Goal: Find specific page/section: Find specific page/section

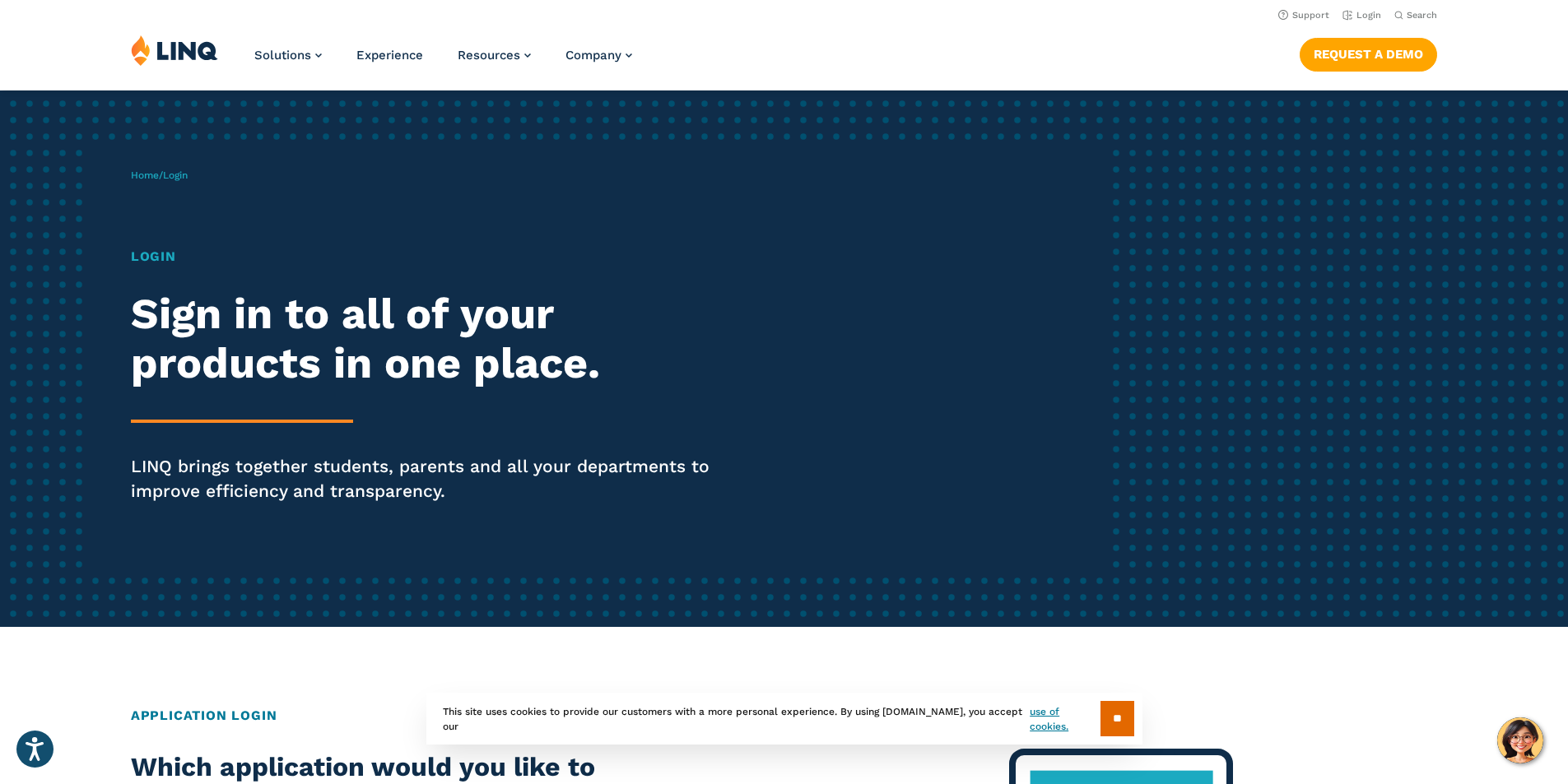
click at [159, 257] on h1 "Login" at bounding box center [433, 257] width 604 height 20
click at [161, 259] on h1 "Login" at bounding box center [433, 257] width 604 height 20
click at [175, 176] on span "Login" at bounding box center [175, 176] width 24 height 12
click at [1363, 14] on link "Login" at bounding box center [1362, 15] width 39 height 11
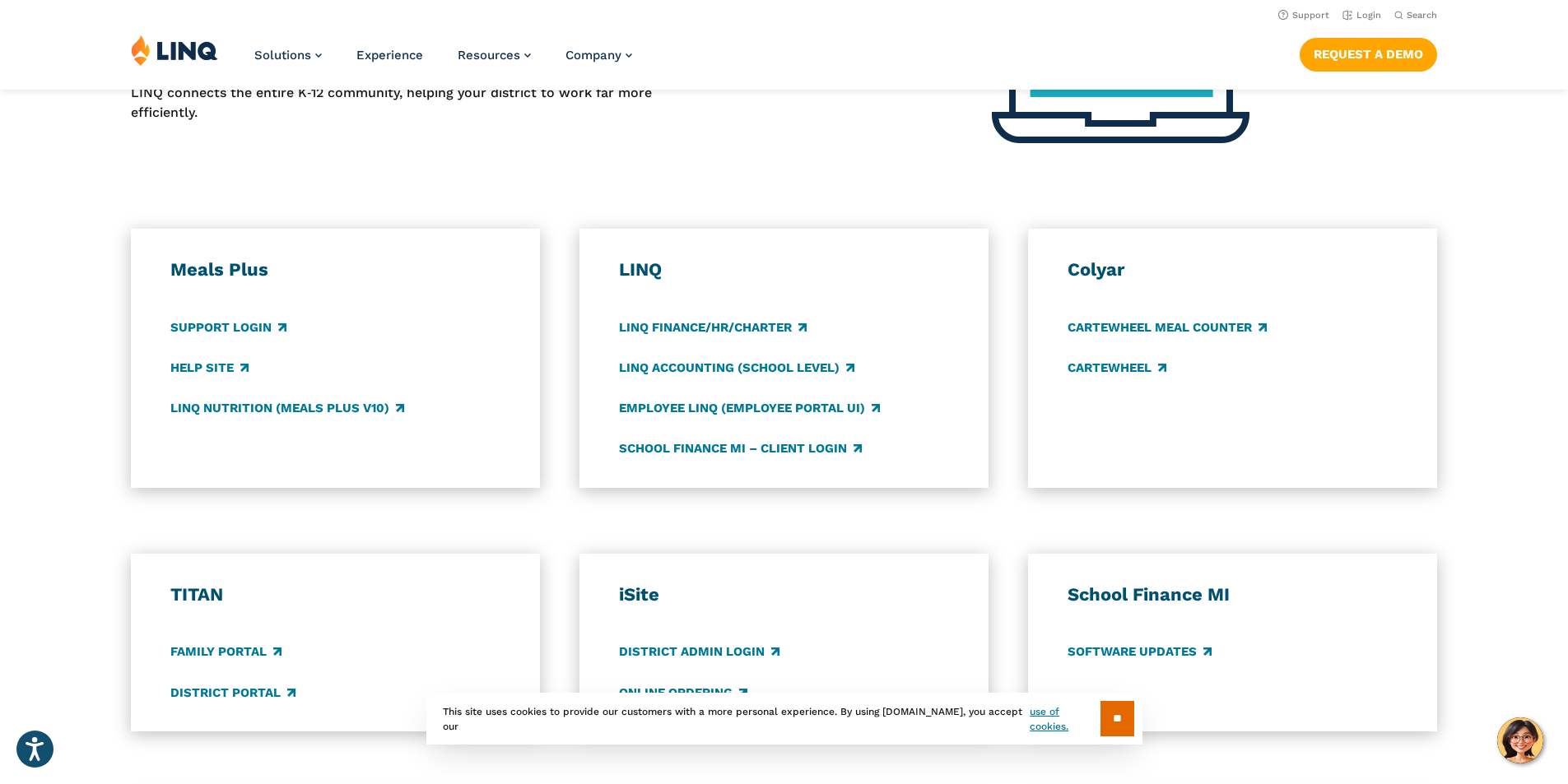
scroll to position [740, 0]
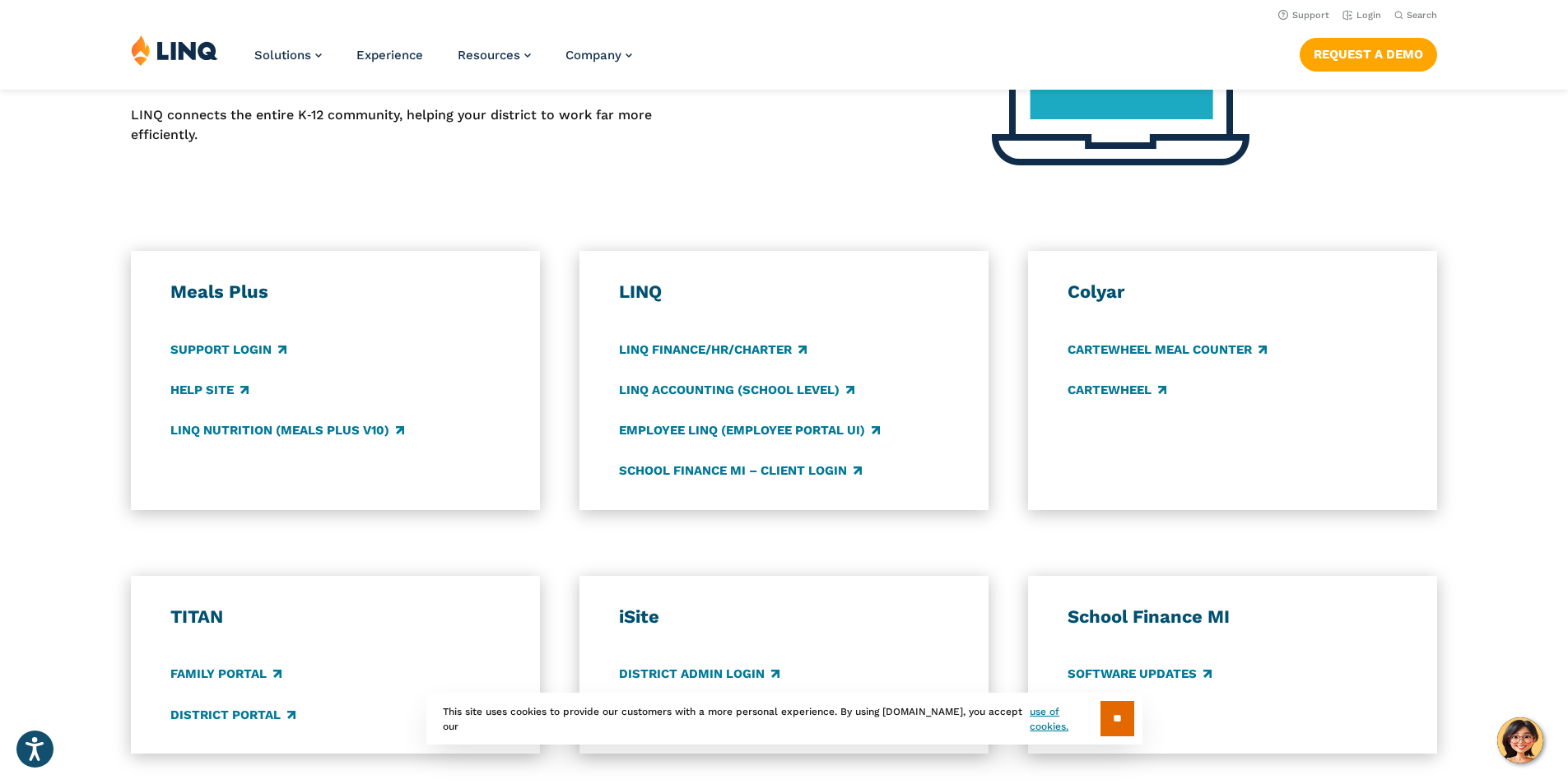
scroll to position [740, 0]
click at [801, 392] on link "LINQ Accounting (school level)" at bounding box center [736, 391] width 235 height 18
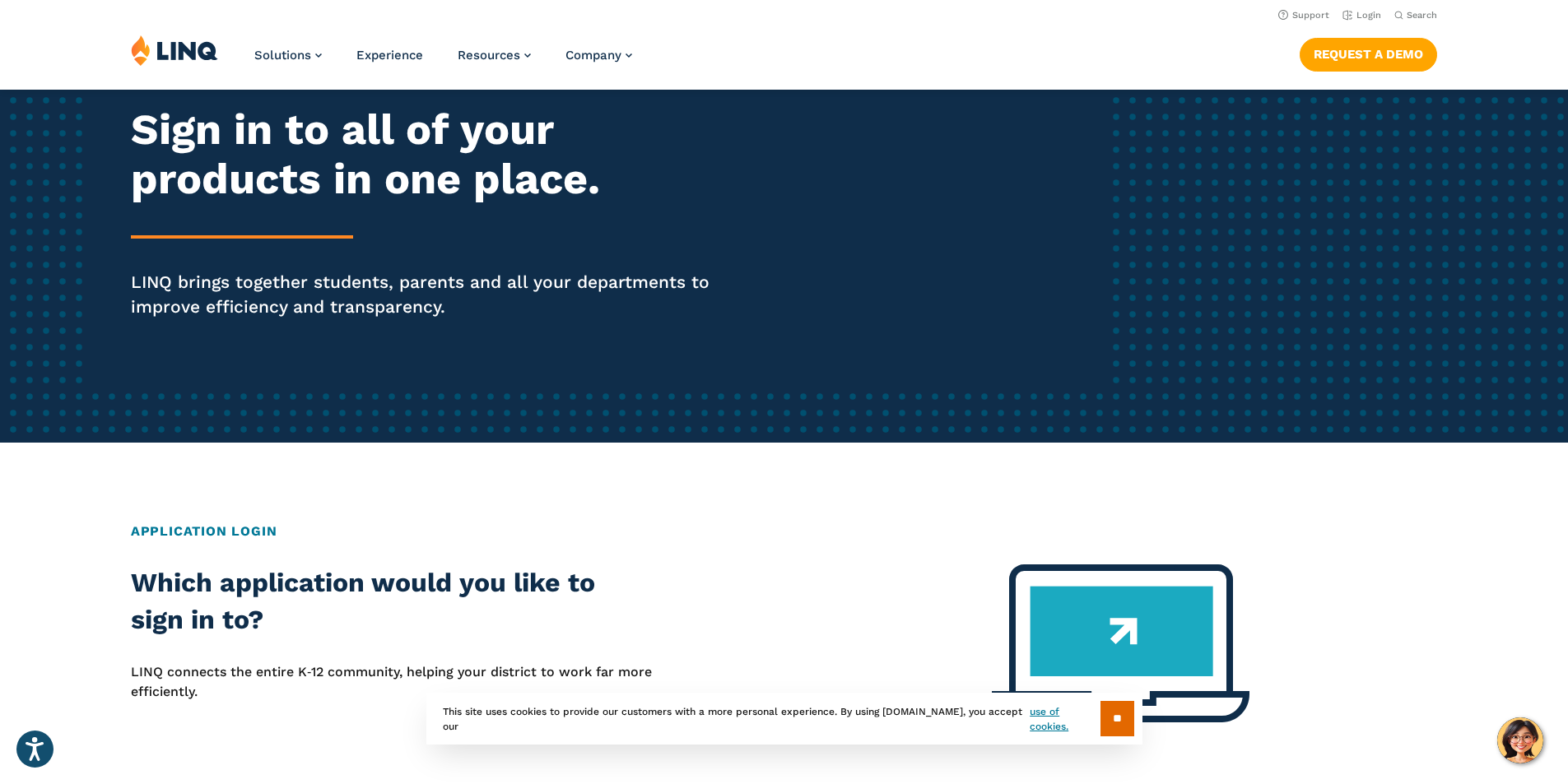
scroll to position [0, 0]
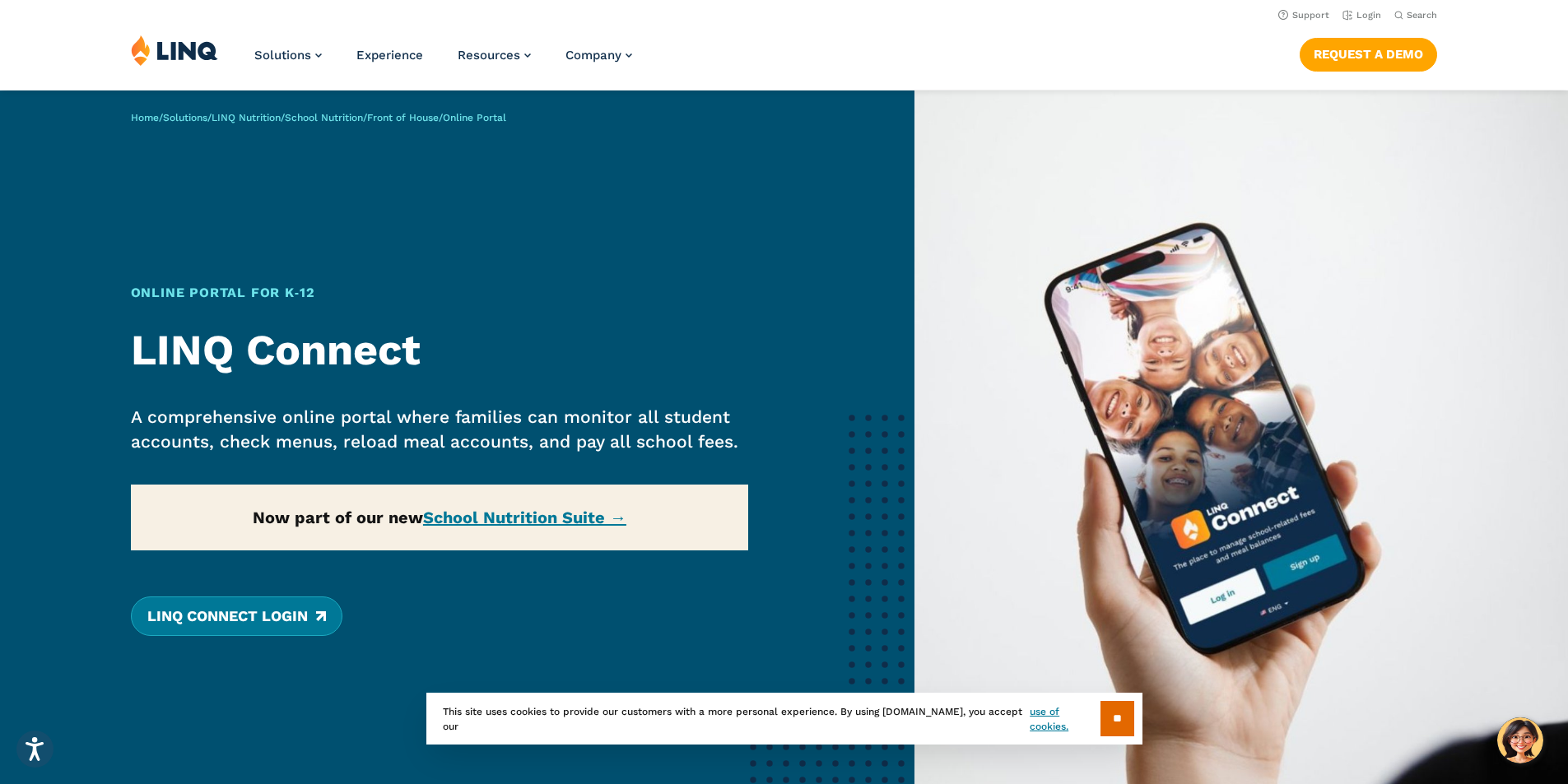
click at [220, 613] on link "LINQ Connect Login" at bounding box center [236, 616] width 212 height 39
